Goal: Register for event/course

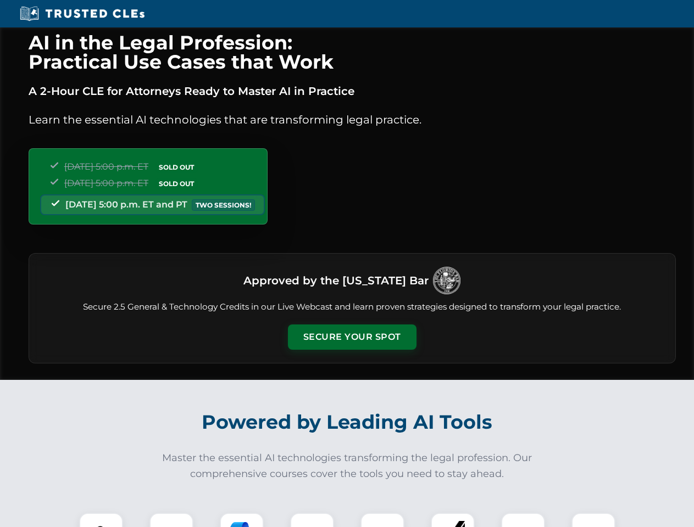
click at [352, 337] on button "Secure Your Spot" at bounding box center [352, 337] width 129 height 25
click at [101, 520] on img at bounding box center [101, 535] width 32 height 32
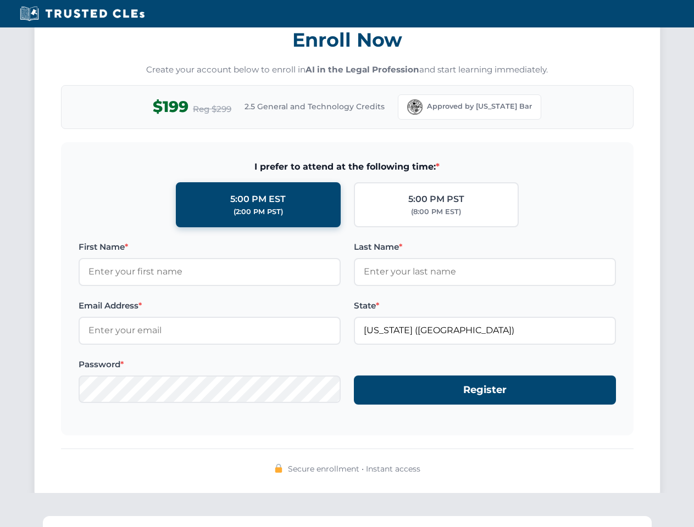
scroll to position [1078, 0]
